Goal: Task Accomplishment & Management: Complete application form

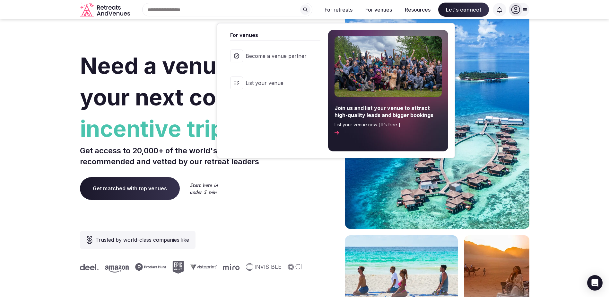
click at [372, 9] on button "For venues" at bounding box center [378, 10] width 37 height 14
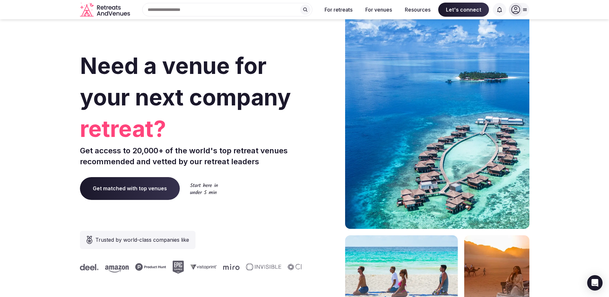
click at [372, 9] on button "For venues" at bounding box center [378, 10] width 37 height 14
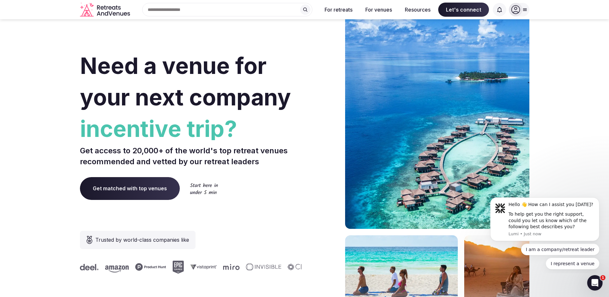
click at [126, 188] on span "Get matched with top venues" at bounding box center [130, 188] width 100 height 22
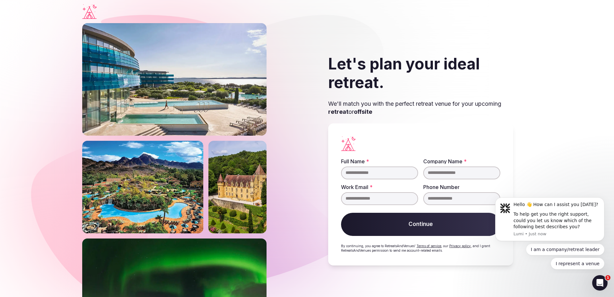
click at [353, 175] on input "Full Name *" at bounding box center [379, 172] width 77 height 13
type input "**********"
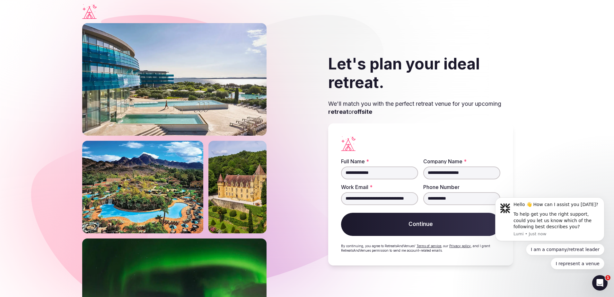
click at [430, 228] on button "Continue" at bounding box center [420, 224] width 159 height 23
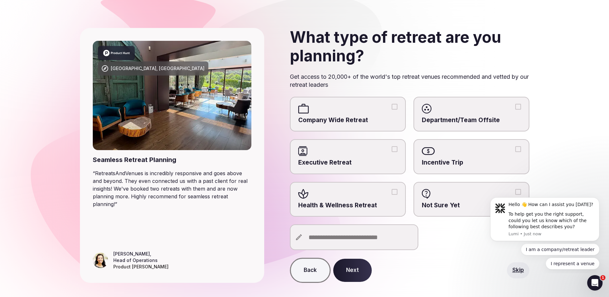
scroll to position [32, 0]
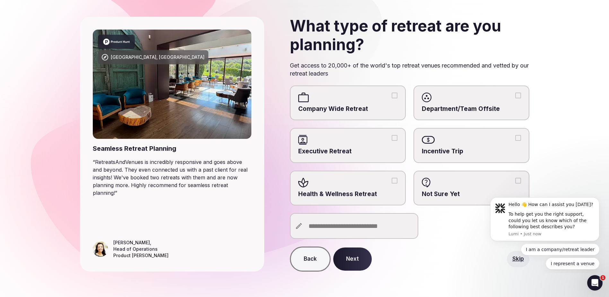
click at [447, 149] on span "Incentive Trip" at bounding box center [471, 151] width 99 height 9
click at [515, 141] on button "Incentive Trip" at bounding box center [518, 138] width 6 height 6
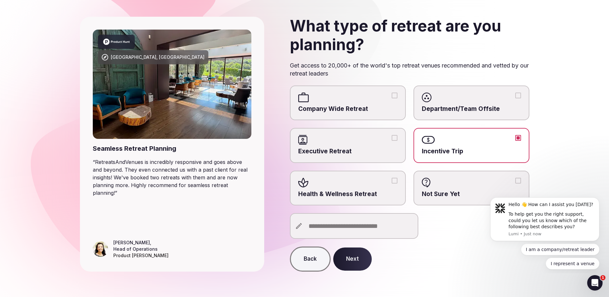
click at [358, 262] on button "Next" at bounding box center [352, 258] width 39 height 23
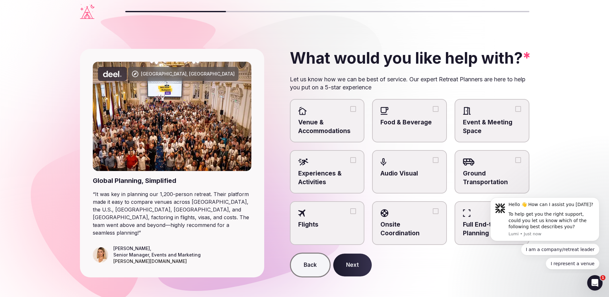
click at [315, 124] on span "Venue & Accommodations" at bounding box center [327, 126] width 58 height 17
click at [350, 112] on button "Venue & Accommodations" at bounding box center [353, 109] width 6 height 6
click at [439, 129] on label "Food & Beverage" at bounding box center [409, 120] width 75 height 43
click at [439, 112] on button "Food & Beverage" at bounding box center [436, 109] width 6 height 6
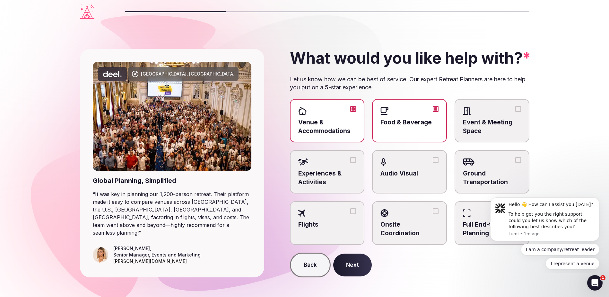
click at [476, 129] on span "Event & Meeting Space" at bounding box center [492, 126] width 58 height 17
click at [515, 112] on button "Event & Meeting Space" at bounding box center [518, 109] width 6 height 6
click at [318, 182] on span "Experiences & Activities" at bounding box center [327, 177] width 58 height 17
click at [350, 163] on button "Experiences & Activities" at bounding box center [353, 160] width 6 height 6
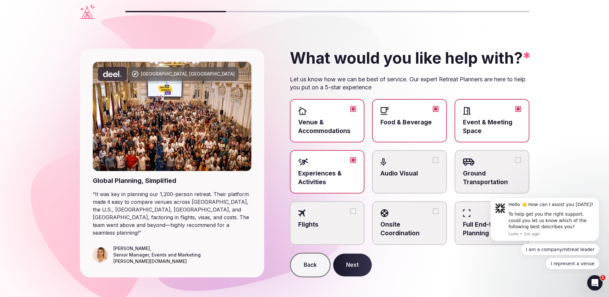
click at [392, 181] on label "Audio Visual" at bounding box center [409, 171] width 75 height 43
click at [433, 163] on button "Audio Visual" at bounding box center [436, 160] width 6 height 6
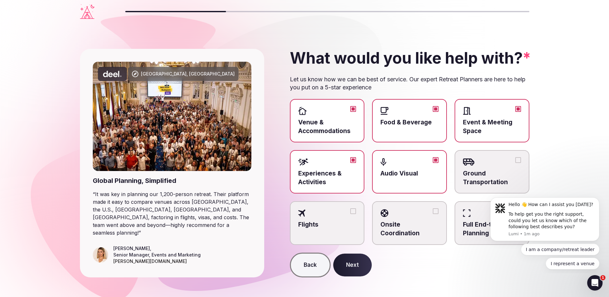
click at [474, 175] on span "Ground Transportation" at bounding box center [492, 177] width 58 height 17
click at [515, 163] on button "Ground Transportation" at bounding box center [518, 160] width 6 height 6
click at [330, 234] on label "Flights" at bounding box center [327, 222] width 75 height 43
click at [350, 214] on button "Flights" at bounding box center [353, 211] width 6 height 6
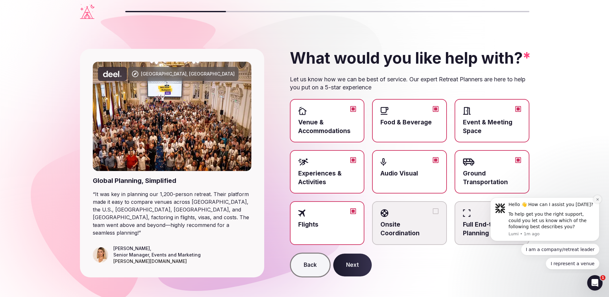
click at [596, 200] on icon "Dismiss notification" at bounding box center [598, 199] width 4 height 4
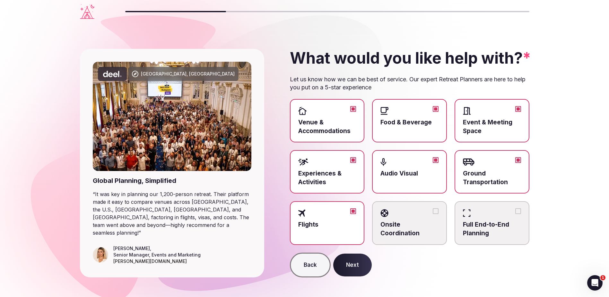
click at [361, 265] on button "Next" at bounding box center [352, 264] width 39 height 23
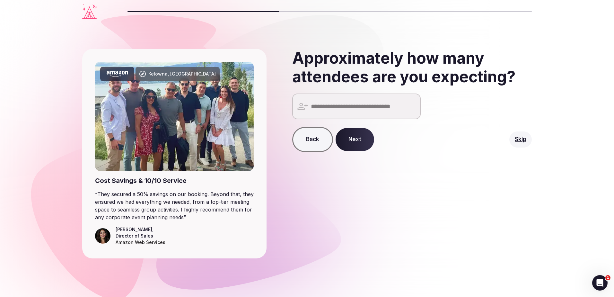
click at [333, 108] on input "number" at bounding box center [356, 106] width 128 height 26
type input "***"
click at [345, 142] on button "Next" at bounding box center [354, 139] width 39 height 23
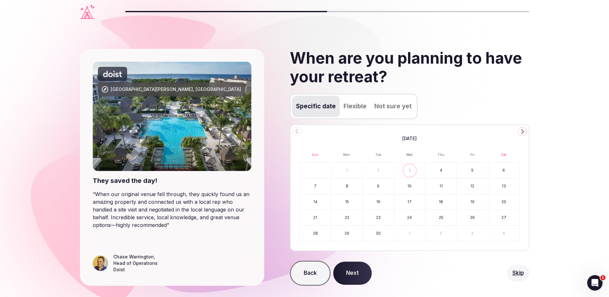
click at [391, 105] on button "Not sure yet" at bounding box center [392, 106] width 45 height 21
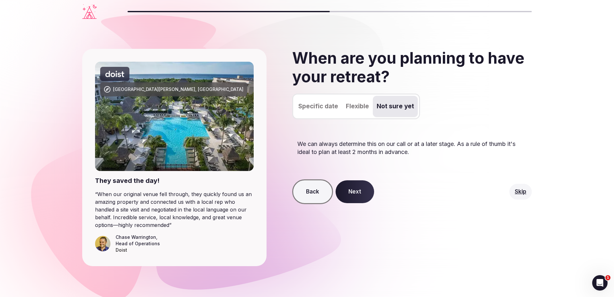
click at [354, 195] on button "Next" at bounding box center [354, 191] width 39 height 23
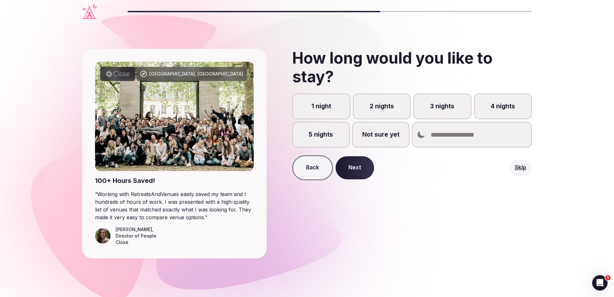
click at [319, 139] on label "5 nights" at bounding box center [320, 135] width 57 height 26
click at [321, 139] on button "5 nights" at bounding box center [324, 138] width 6 height 6
click at [354, 169] on button "Next" at bounding box center [354, 167] width 39 height 23
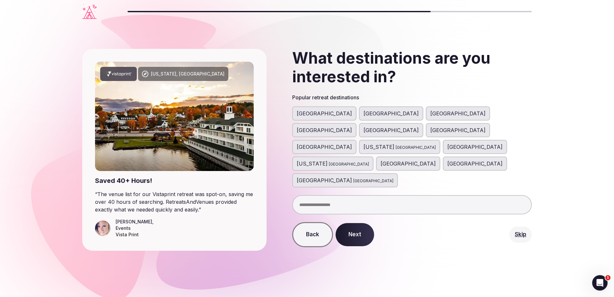
click at [356, 223] on button "Next" at bounding box center [354, 234] width 39 height 23
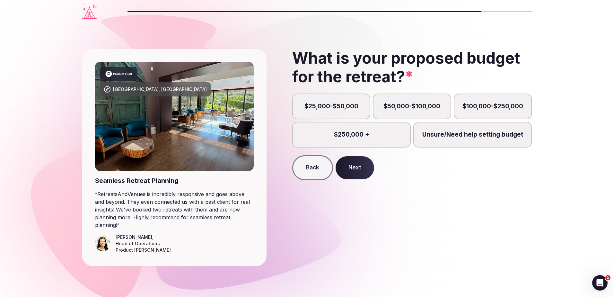
click at [479, 139] on label "Unsure/Need help setting budget" at bounding box center [472, 135] width 118 height 26
click at [479, 139] on button "Unsure/Need help setting budget" at bounding box center [475, 138] width 6 height 6
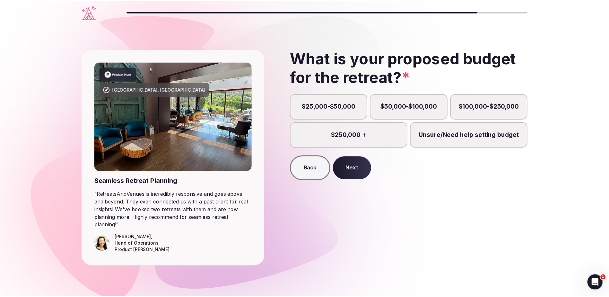
scroll to position [3, 0]
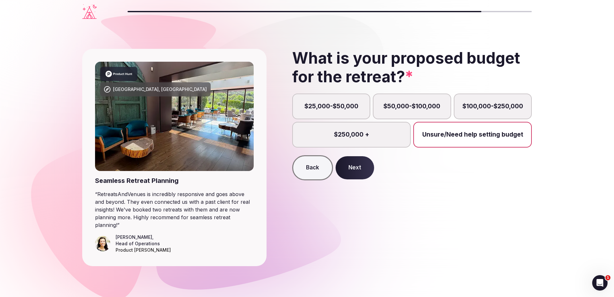
click at [351, 169] on button "Next" at bounding box center [354, 167] width 39 height 23
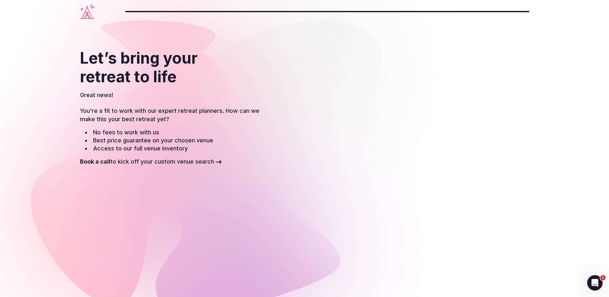
click at [83, 11] on icon "Visit the homepage" at bounding box center [87, 11] width 14 height 15
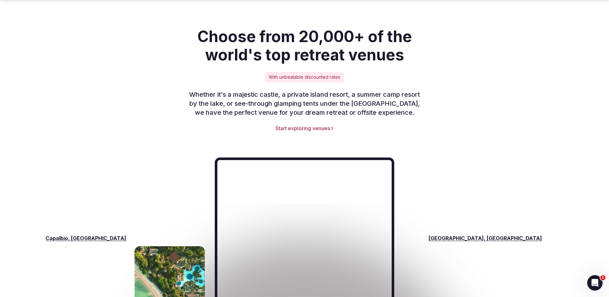
scroll to position [899, 0]
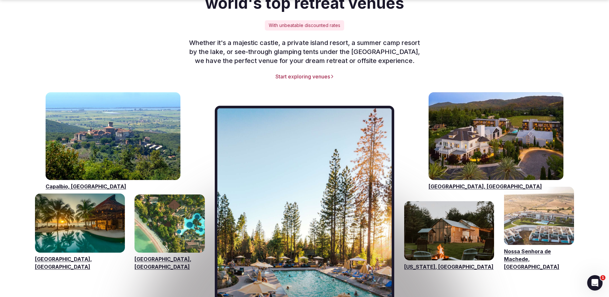
click at [307, 73] on link "Start exploring venues" at bounding box center [304, 76] width 449 height 7
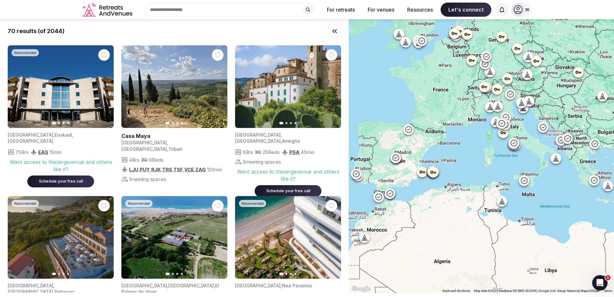
click at [109, 14] on icon "Retreats and Venues company logo" at bounding box center [107, 10] width 51 height 14
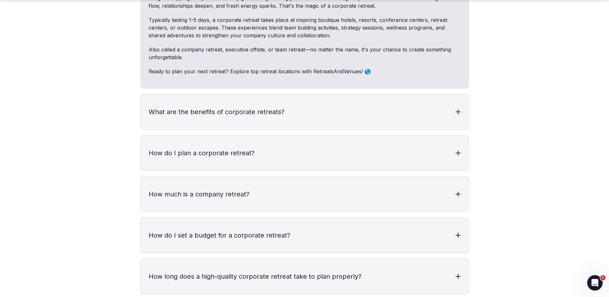
scroll to position [1990, 0]
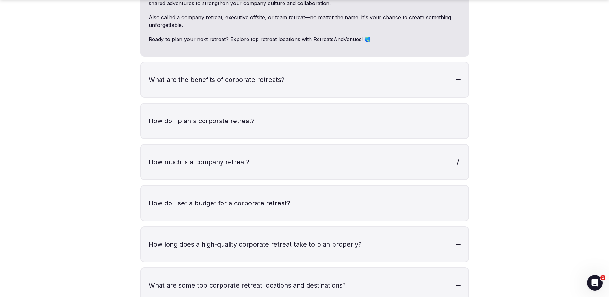
click at [160, 144] on h3 "How much is a company retreat?" at bounding box center [304, 161] width 327 height 35
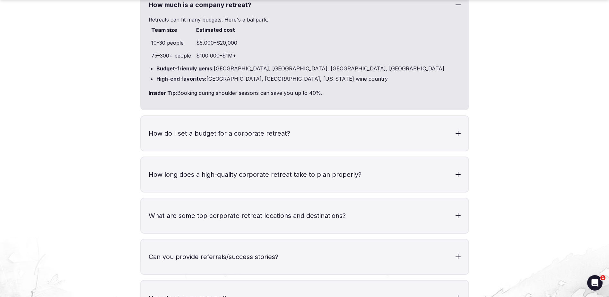
scroll to position [2151, 0]
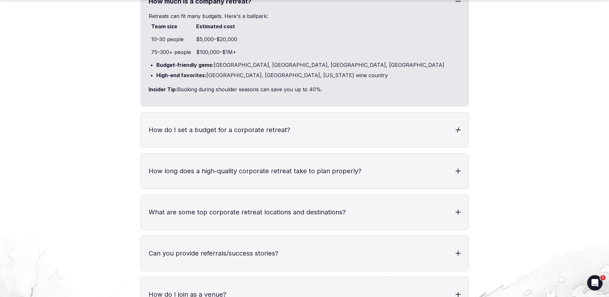
click at [215, 113] on h3 "How do I set a budget for a corporate retreat?" at bounding box center [304, 129] width 327 height 35
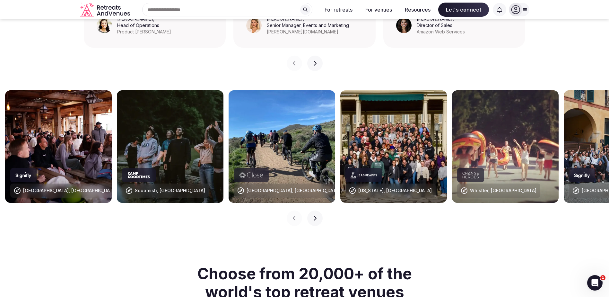
scroll to position [610, 0]
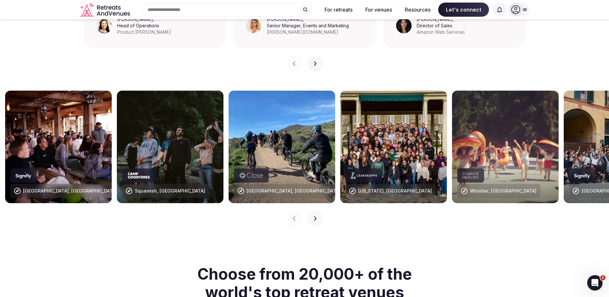
click at [152, 168] on div at bounding box center [139, 175] width 34 height 14
click at [139, 172] on icon at bounding box center [138, 175] width 23 height 6
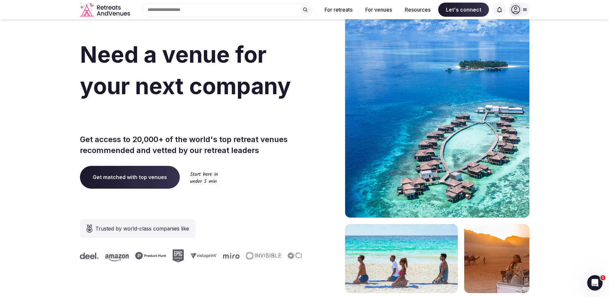
scroll to position [0, 0]
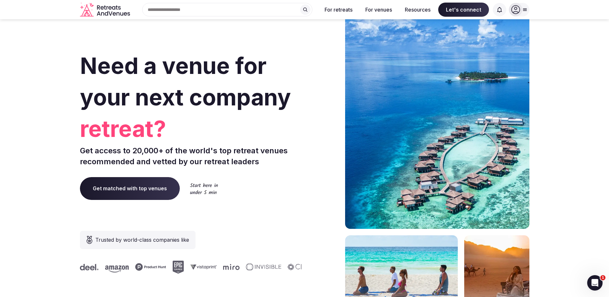
click at [126, 192] on span "Get matched with top venues" at bounding box center [130, 188] width 100 height 22
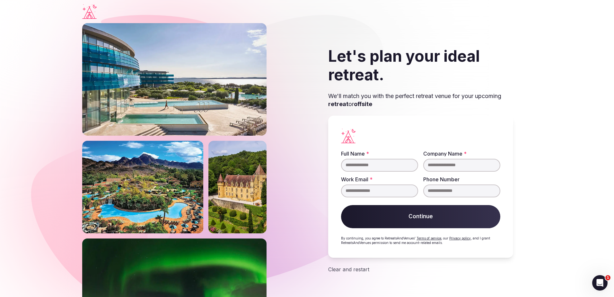
type input "**********"
click at [407, 221] on button "Continue" at bounding box center [420, 216] width 159 height 23
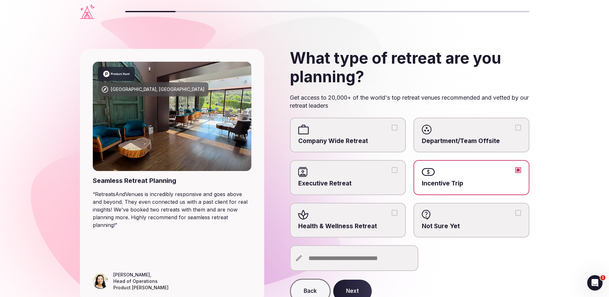
click at [333, 143] on span "Company Wide Retreat" at bounding box center [347, 141] width 99 height 9
click at [392, 130] on button "Company Wide Retreat" at bounding box center [395, 128] width 6 height 6
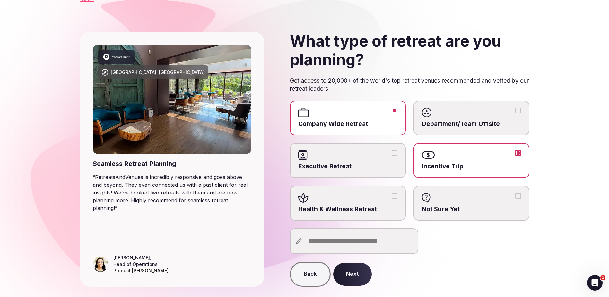
scroll to position [32, 0]
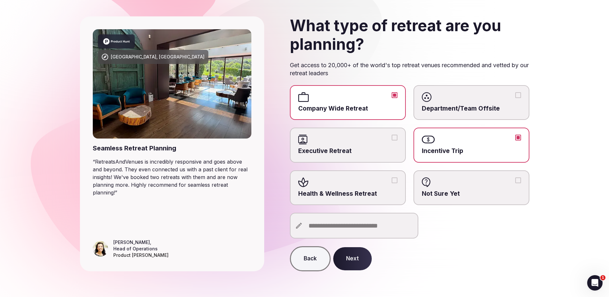
click at [339, 259] on button "Next" at bounding box center [352, 258] width 39 height 23
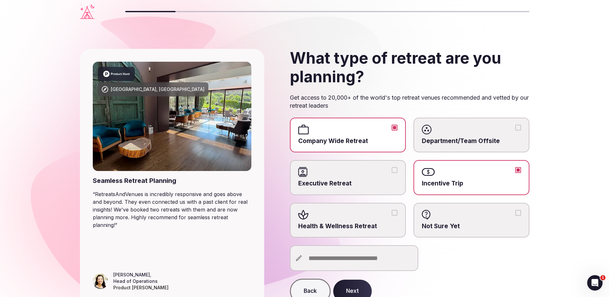
click at [490, 140] on span "Department/Team Offsite" at bounding box center [471, 141] width 99 height 9
click at [515, 130] on button "Department/Team Offsite" at bounding box center [518, 128] width 6 height 6
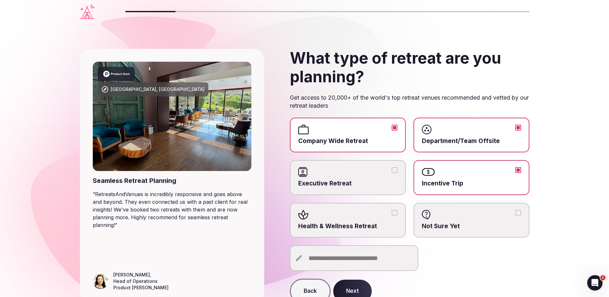
click at [343, 140] on span "Company Wide Retreat" at bounding box center [347, 141] width 99 height 9
click at [392, 130] on button "Company Wide Retreat" at bounding box center [395, 128] width 6 height 6
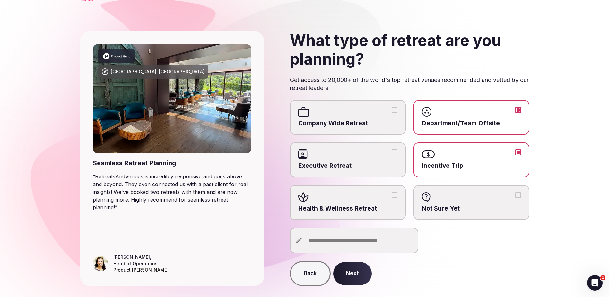
scroll to position [32, 0]
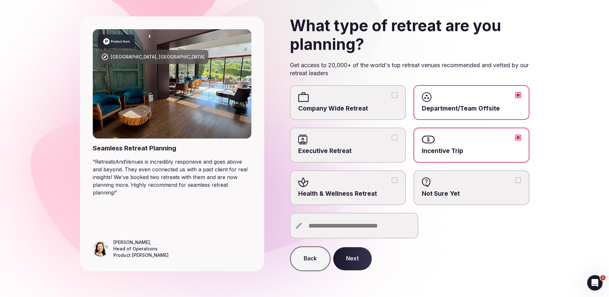
click at [358, 253] on button "Next" at bounding box center [352, 258] width 39 height 23
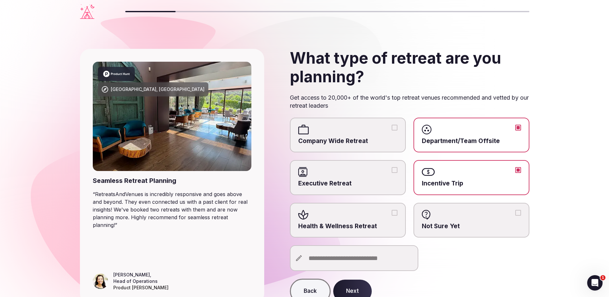
click at [507, 191] on label "Incentive Trip" at bounding box center [471, 177] width 116 height 35
click at [515, 173] on button "Incentive Trip" at bounding box center [518, 170] width 6 height 6
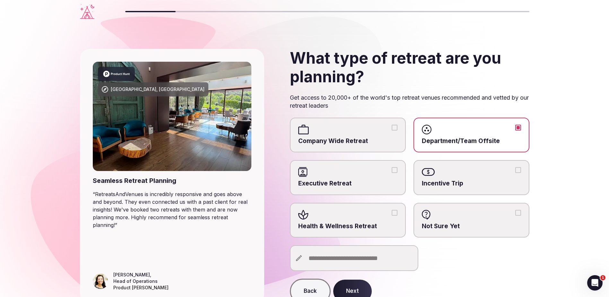
scroll to position [32, 0]
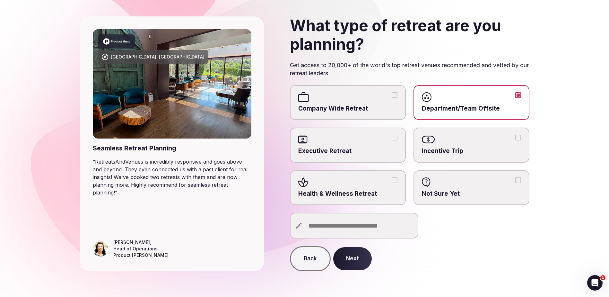
click at [350, 257] on button "Next" at bounding box center [352, 258] width 39 height 23
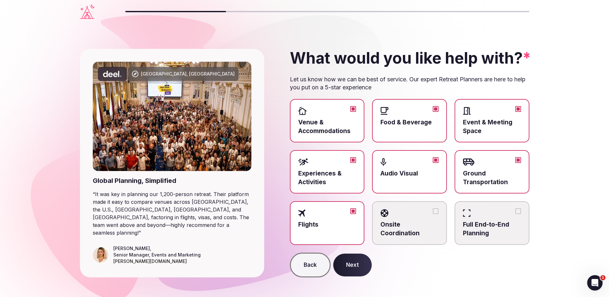
click at [500, 157] on div at bounding box center [492, 162] width 58 height 10
click at [515, 157] on button "Ground Transportation" at bounding box center [518, 160] width 6 height 6
click at [357, 269] on button "Next" at bounding box center [352, 264] width 39 height 23
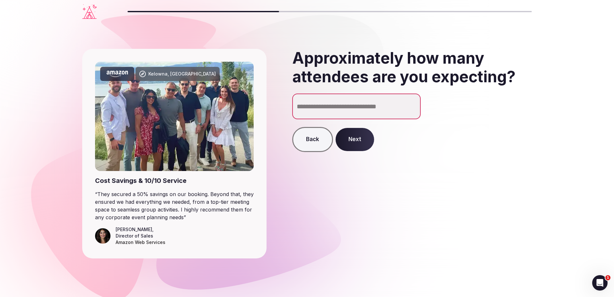
click at [350, 146] on button "Next" at bounding box center [354, 139] width 39 height 23
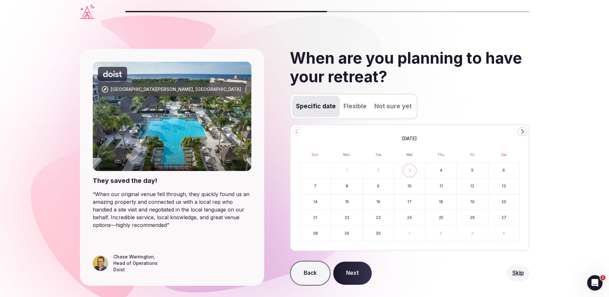
click at [524, 132] on icon "Go to the Next Month" at bounding box center [522, 131] width 8 height 8
click at [506, 218] on button "25" at bounding box center [503, 217] width 31 height 15
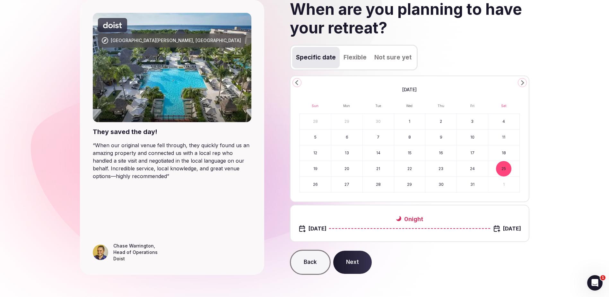
scroll to position [52, 0]
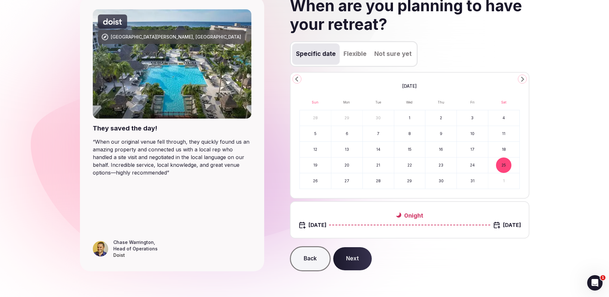
click at [349, 260] on button "Next" at bounding box center [352, 258] width 39 height 23
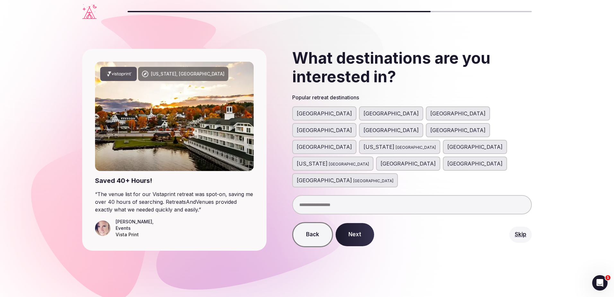
click at [328, 195] on input "text" at bounding box center [411, 204] width 239 height 19
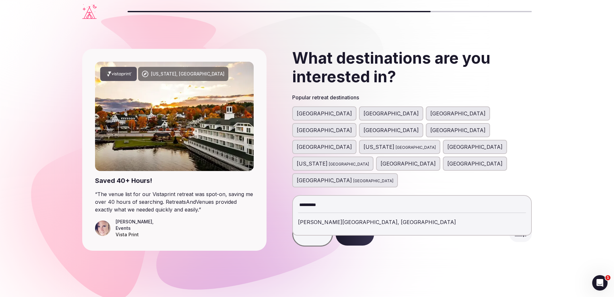
type input "**********"
click at [317, 214] on div "[PERSON_NAME][GEOGRAPHIC_DATA], [GEOGRAPHIC_DATA]" at bounding box center [412, 221] width 228 height 15
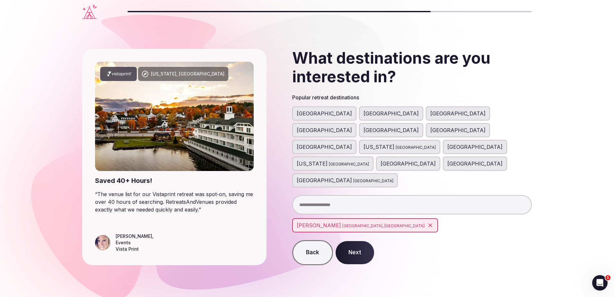
click at [365, 241] on button "Next" at bounding box center [354, 252] width 39 height 23
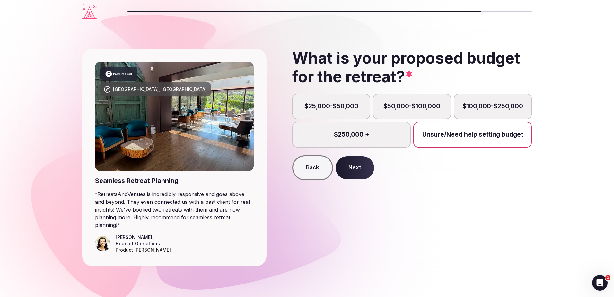
click at [321, 108] on label "$25,000-$50,000" at bounding box center [331, 106] width 78 height 26
click at [331, 108] on button "$25,000-$50,000" at bounding box center [334, 110] width 6 height 6
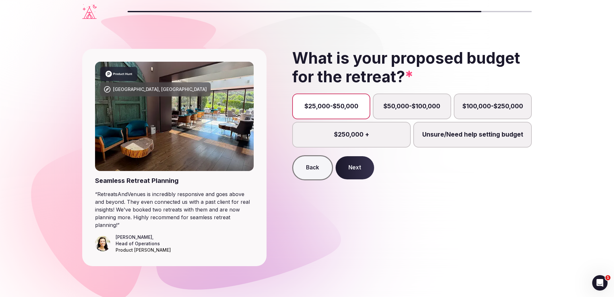
scroll to position [3, 0]
click at [477, 136] on label "Unsure/Need help setting budget" at bounding box center [472, 135] width 118 height 26
click at [477, 136] on button "Unsure/Need help setting budget" at bounding box center [475, 138] width 6 height 6
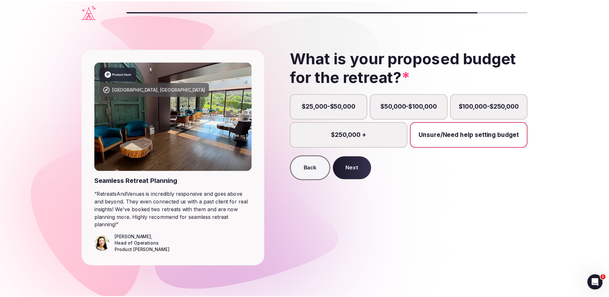
scroll to position [4, 0]
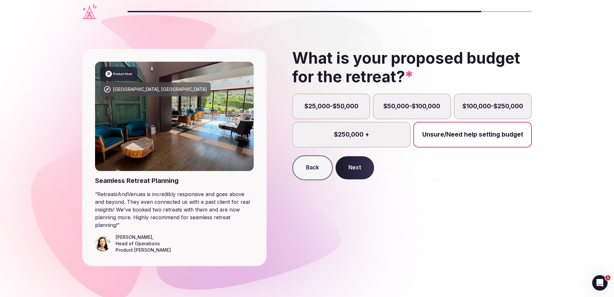
click at [353, 168] on button "Next" at bounding box center [354, 167] width 39 height 23
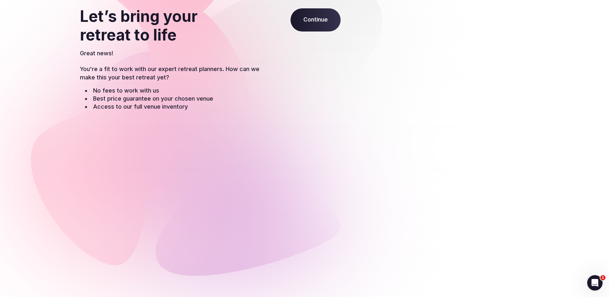
scroll to position [10, 0]
